Goal: Information Seeking & Learning: Learn about a topic

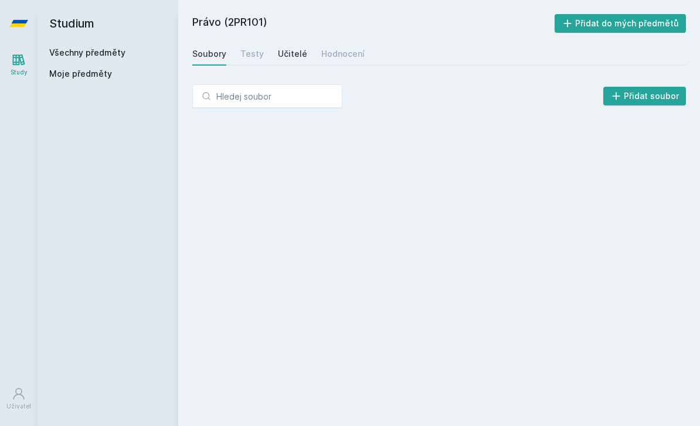
click at [288, 52] on div "Učitelé" at bounding box center [292, 54] width 29 height 12
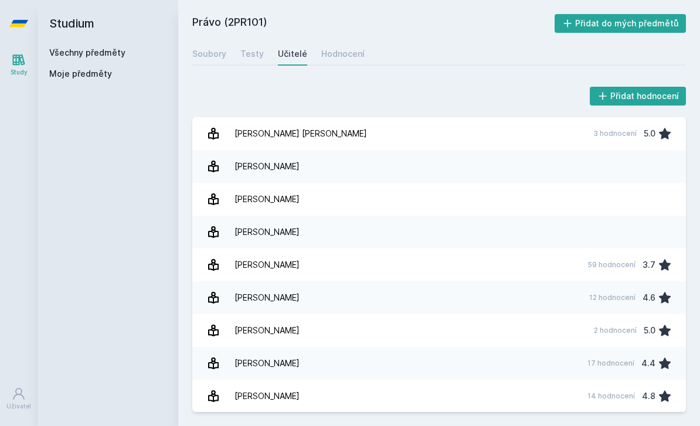
click at [103, 55] on link "Všechny předměty" at bounding box center [87, 52] width 76 height 10
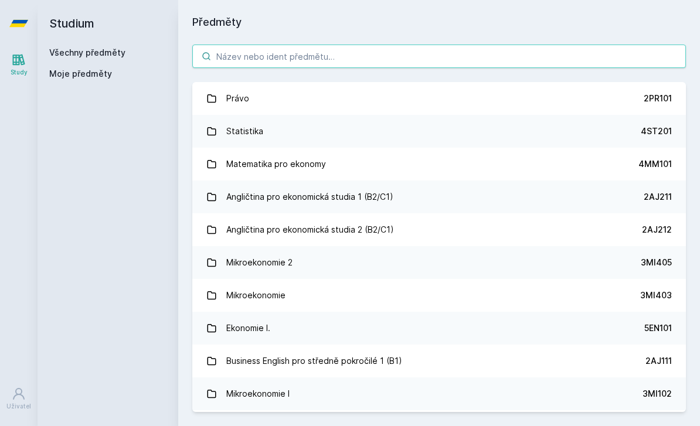
click at [301, 55] on input "search" at bounding box center [439, 56] width 494 height 23
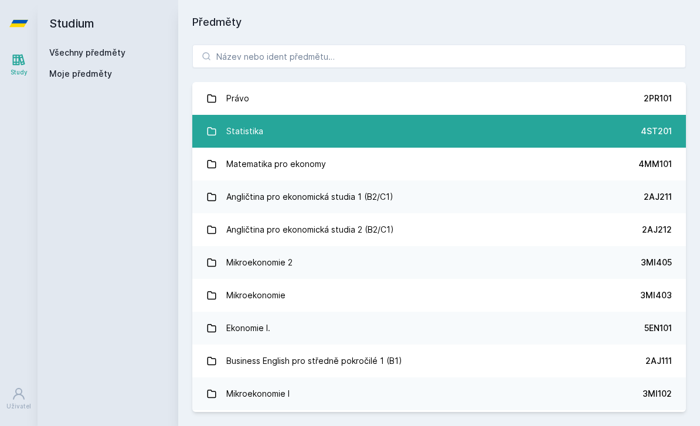
click at [277, 129] on link "Statistika 4ST201" at bounding box center [439, 131] width 494 height 33
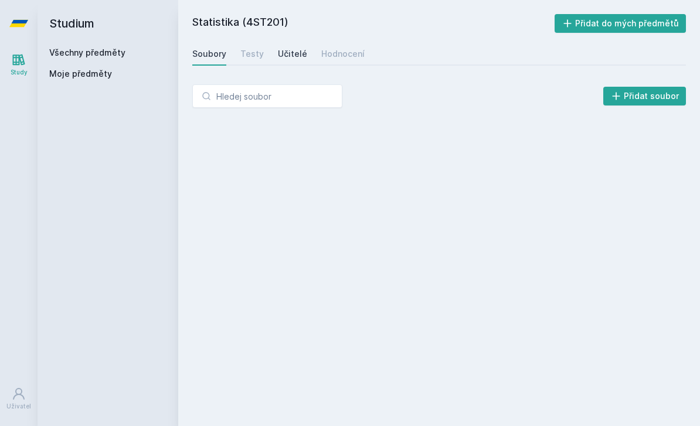
click at [291, 62] on link "Učitelé" at bounding box center [292, 53] width 29 height 23
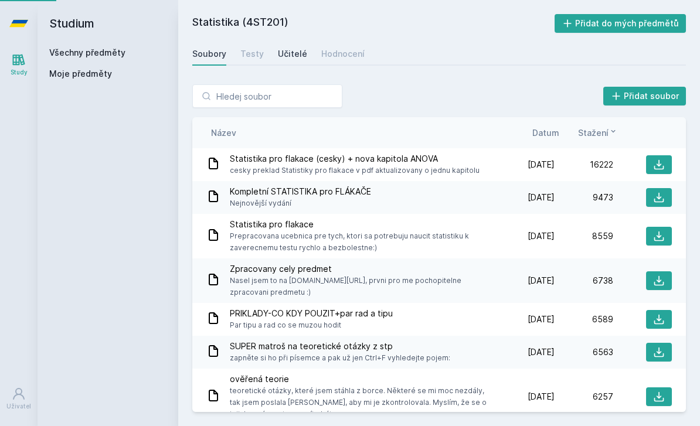
click at [290, 51] on div "Učitelé" at bounding box center [292, 54] width 29 height 12
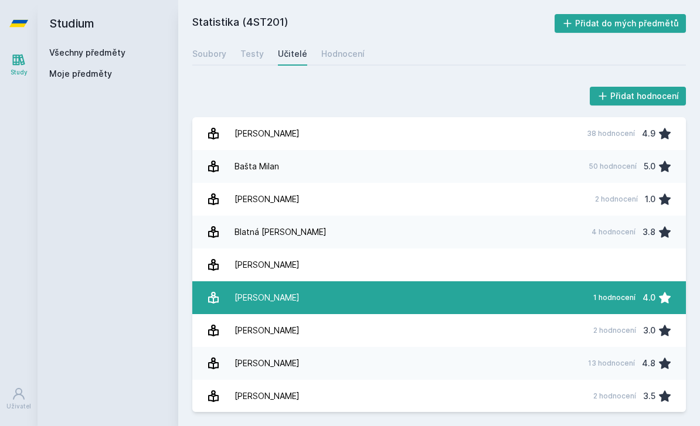
click at [269, 298] on div "[PERSON_NAME]" at bounding box center [267, 297] width 65 height 23
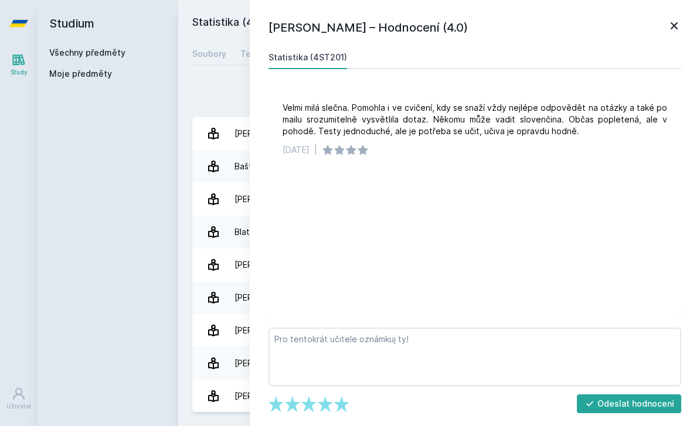
click at [674, 28] on icon at bounding box center [674, 26] width 14 height 14
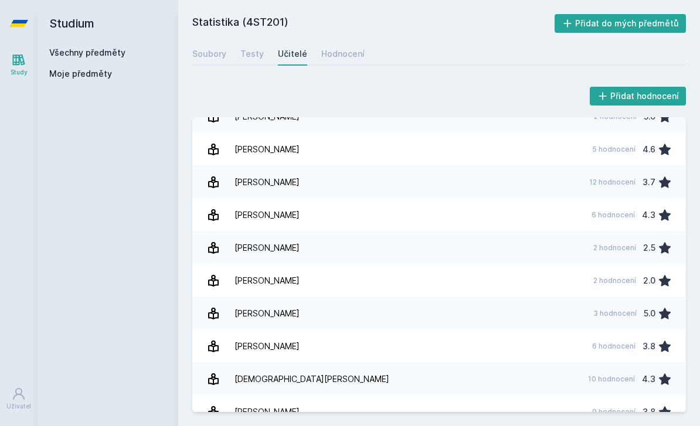
scroll to position [898, 0]
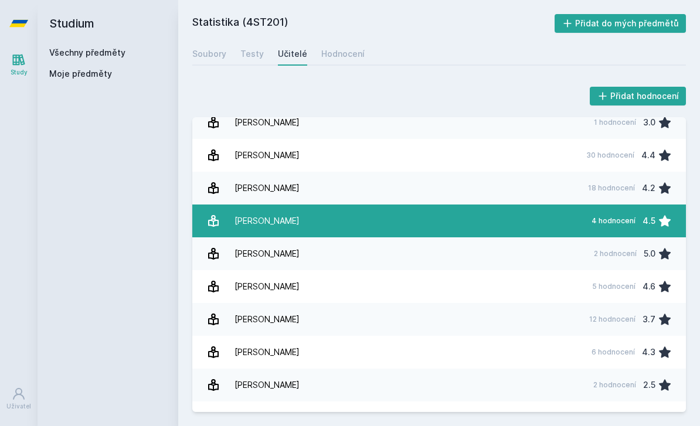
click at [256, 219] on div "[PERSON_NAME]" at bounding box center [267, 220] width 65 height 23
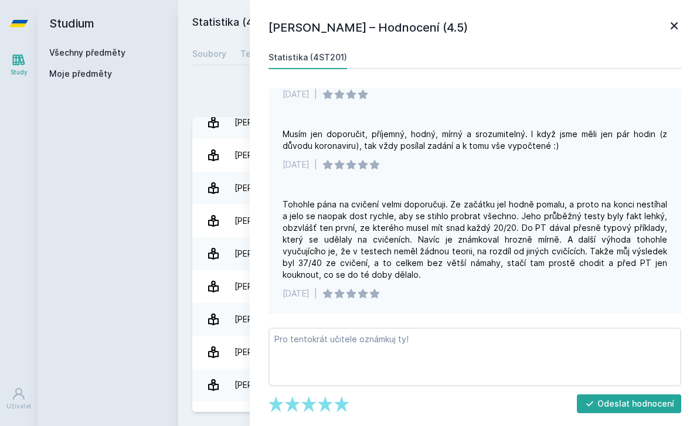
scroll to position [232, 0]
click at [675, 23] on icon at bounding box center [674, 26] width 14 height 14
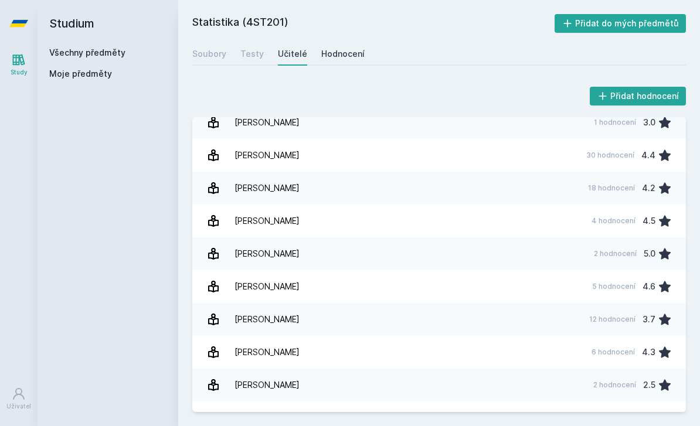
click at [329, 60] on link "Hodnocení" at bounding box center [342, 53] width 43 height 23
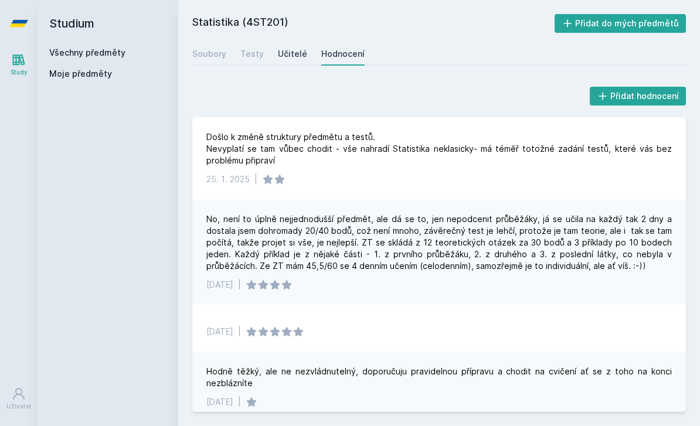
click at [284, 48] on div "Učitelé" at bounding box center [292, 54] width 29 height 12
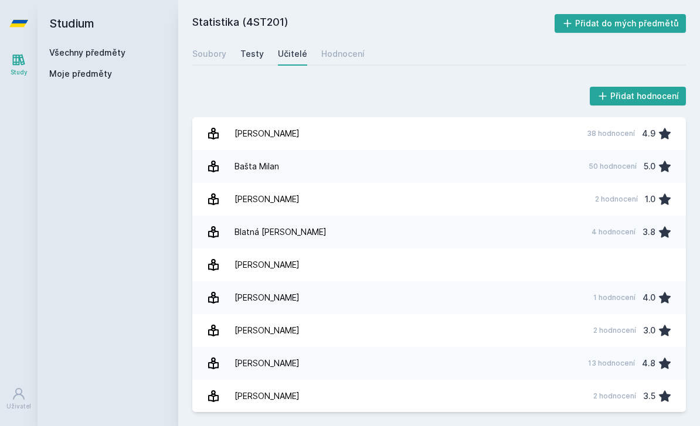
click at [250, 48] on div "Testy" at bounding box center [251, 54] width 23 height 12
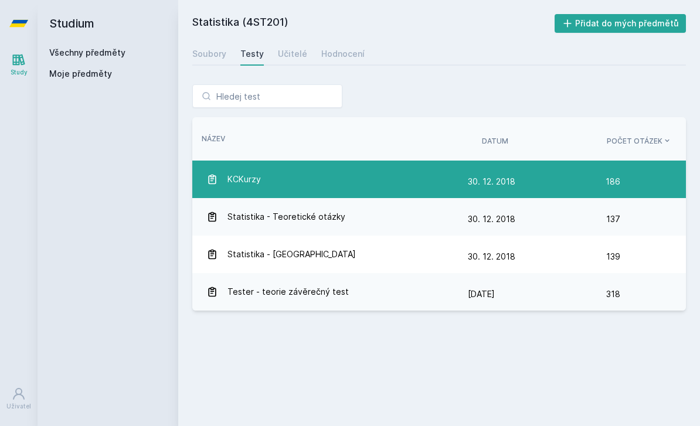
click at [334, 168] on div "KCKurzy" at bounding box center [336, 179] width 261 height 23
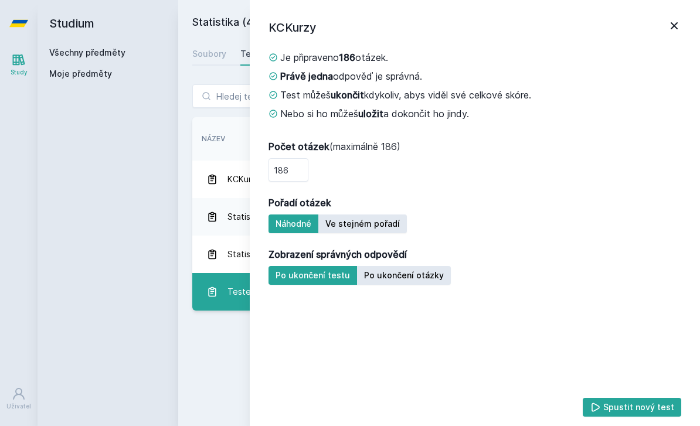
click at [226, 273] on link "Tester - teorie závěrečný test [DATE] [DATE] 318" at bounding box center [439, 292] width 494 height 38
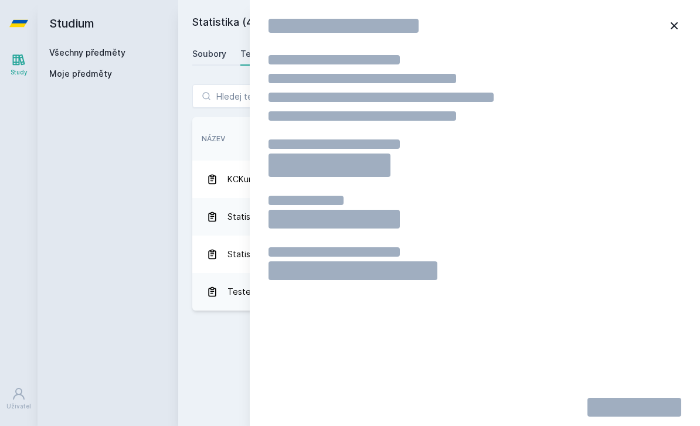
click at [208, 48] on div "Soubory" at bounding box center [209, 54] width 34 height 12
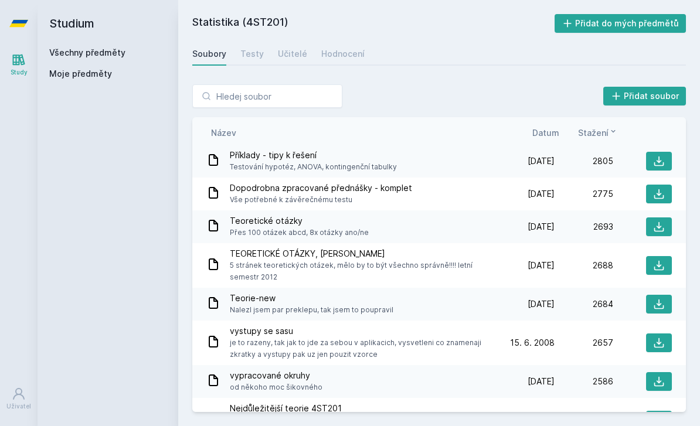
scroll to position [1525, 0]
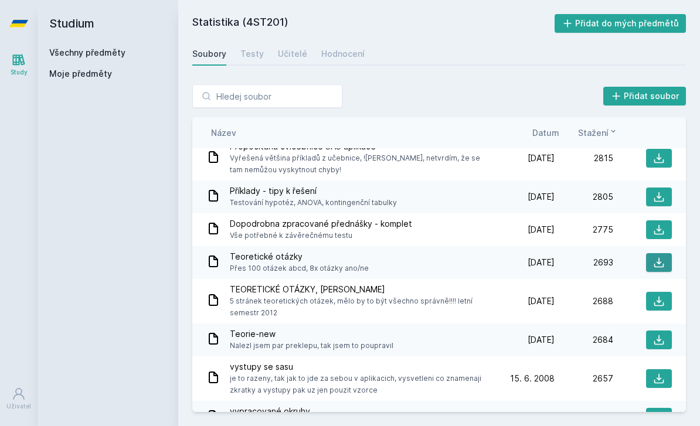
click at [659, 258] on icon at bounding box center [659, 263] width 10 height 10
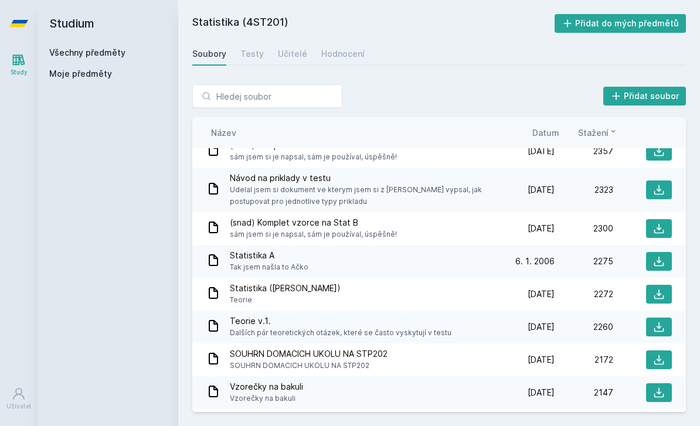
scroll to position [0, 0]
click at [299, 56] on div "Učitelé" at bounding box center [292, 54] width 29 height 12
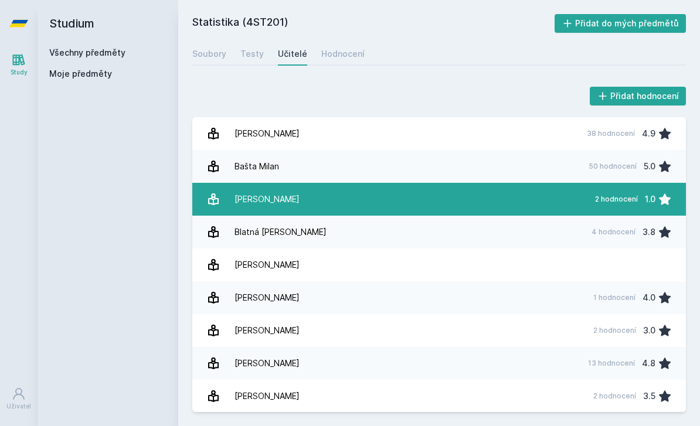
click at [291, 211] on link "[PERSON_NAME] 2 hodnocení 1.0" at bounding box center [439, 199] width 494 height 33
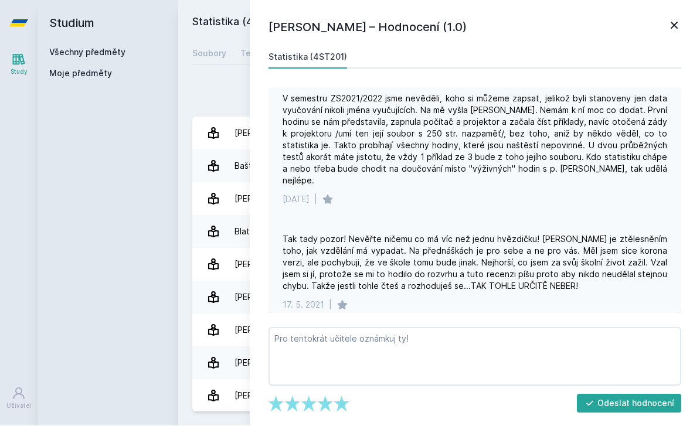
scroll to position [38, 0]
